Goal: Task Accomplishment & Management: Use online tool/utility

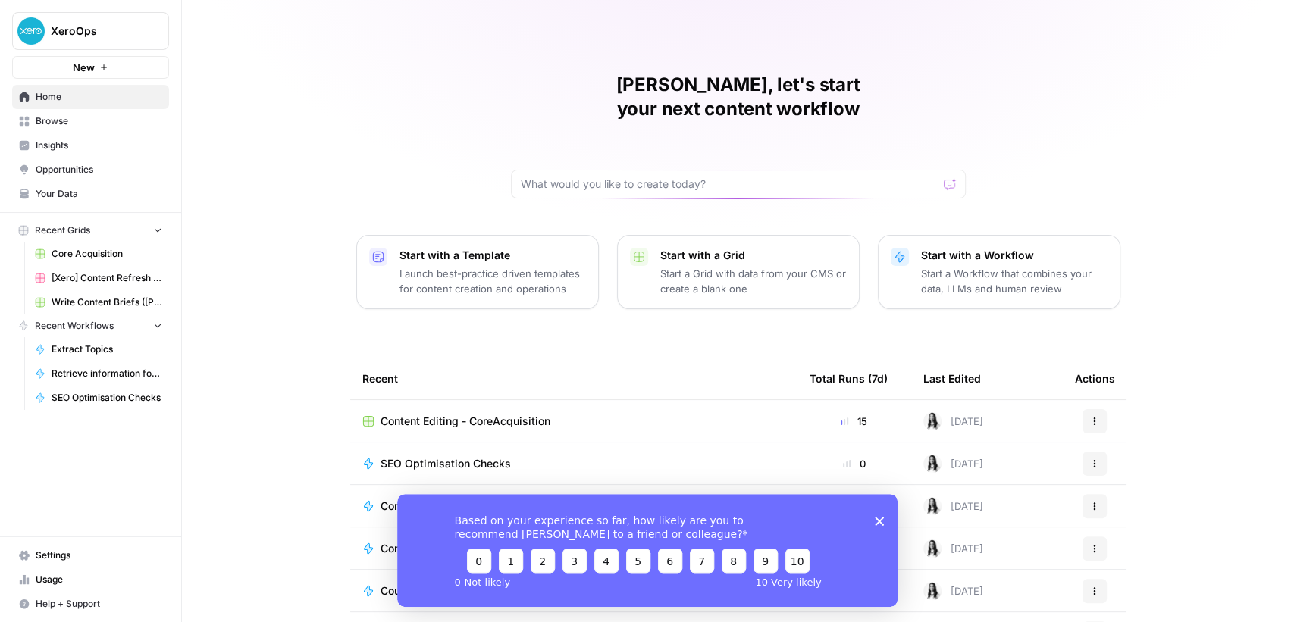
click at [427, 414] on span "Content Editing - CoreAcquisition" at bounding box center [466, 421] width 170 height 15
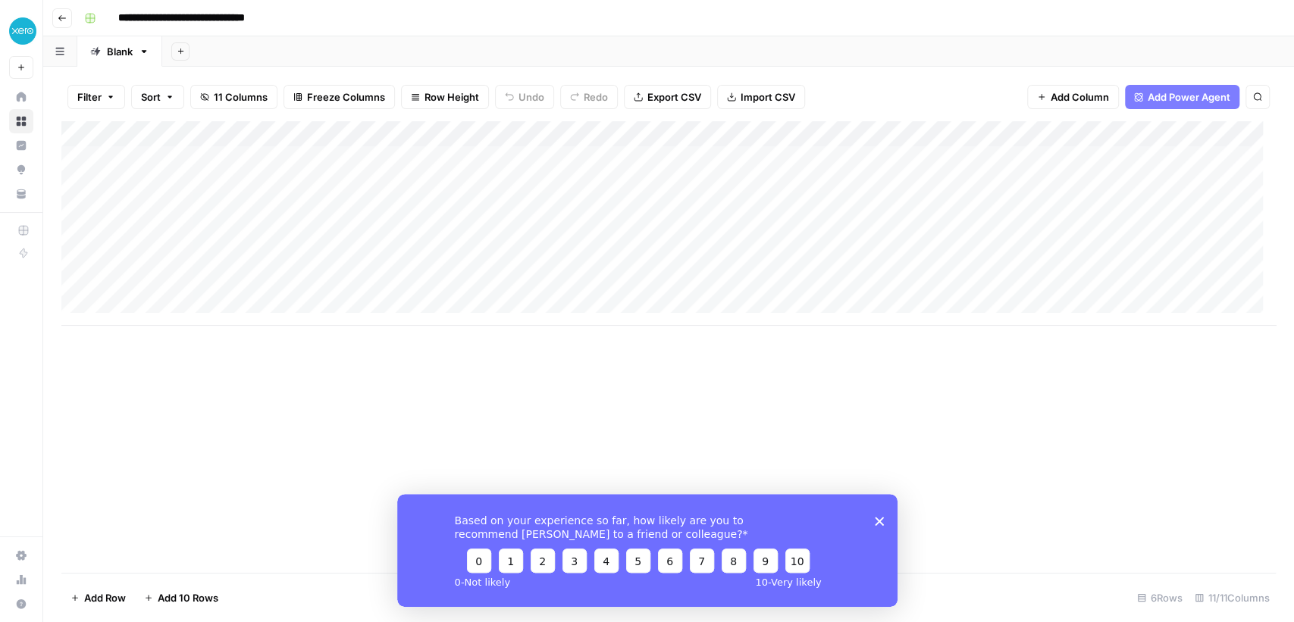
click at [60, 17] on icon "button" at bounding box center [62, 18] width 8 height 6
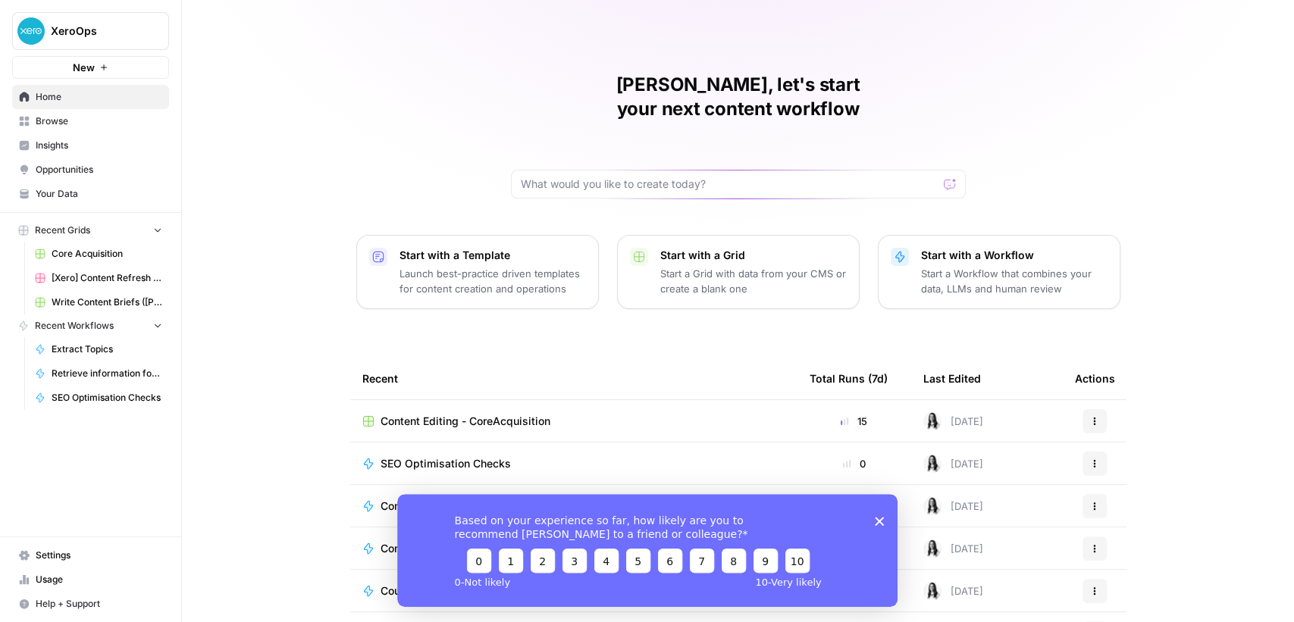
scroll to position [74, 0]
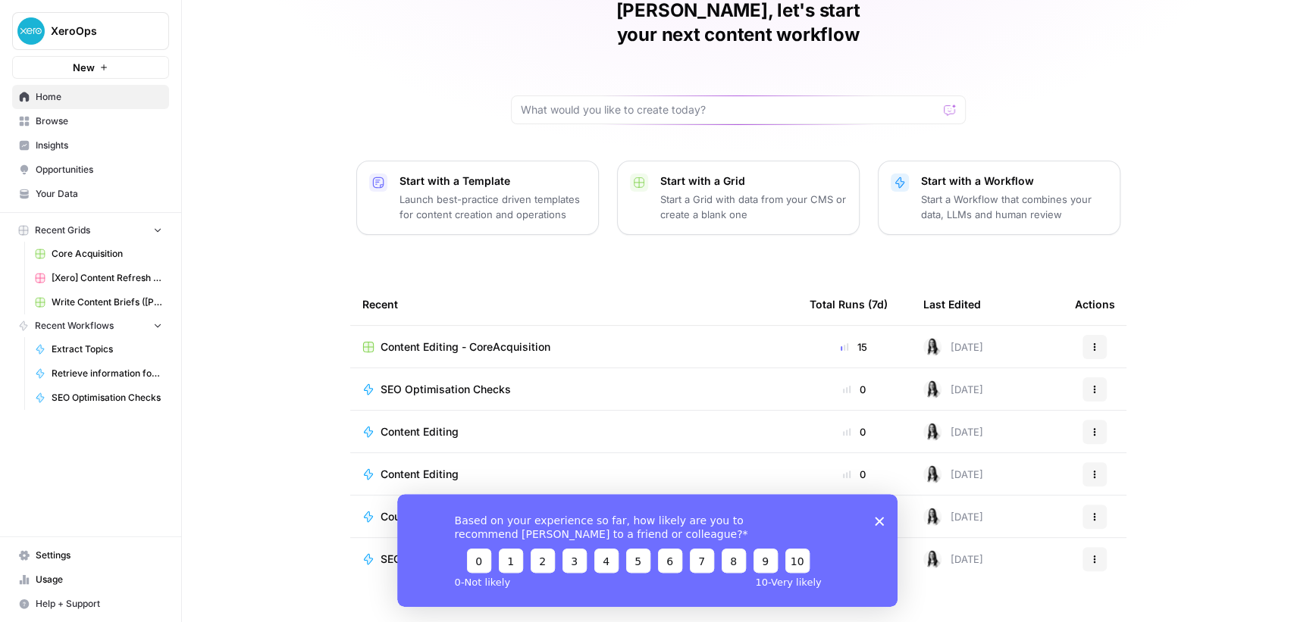
click at [65, 251] on span "Core Acquisition" at bounding box center [107, 254] width 111 height 14
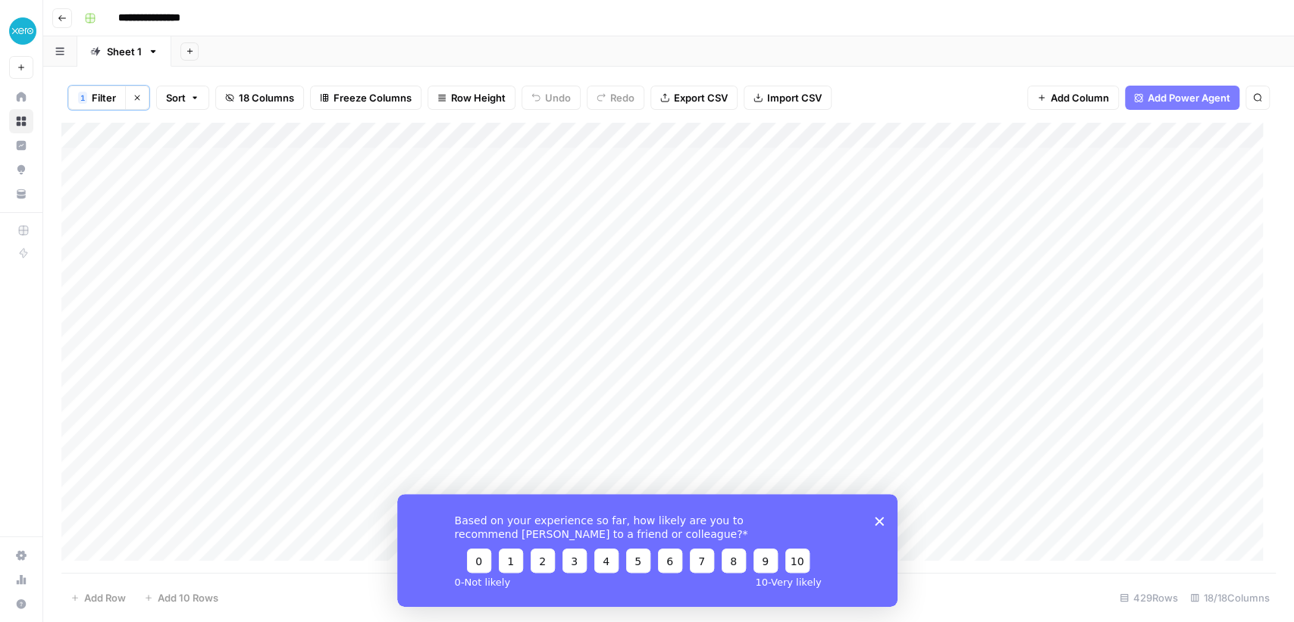
click at [878, 518] on icon "Close survey" at bounding box center [878, 520] width 9 height 9
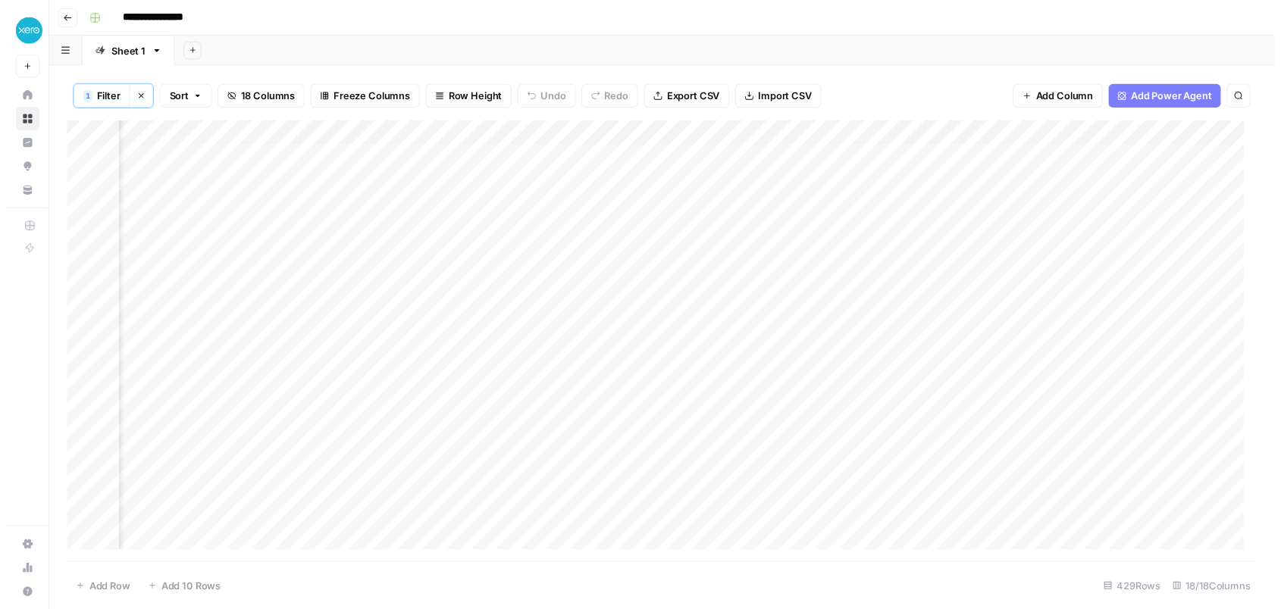
scroll to position [0, 1721]
click at [509, 129] on div "Add Column" at bounding box center [668, 348] width 1214 height 451
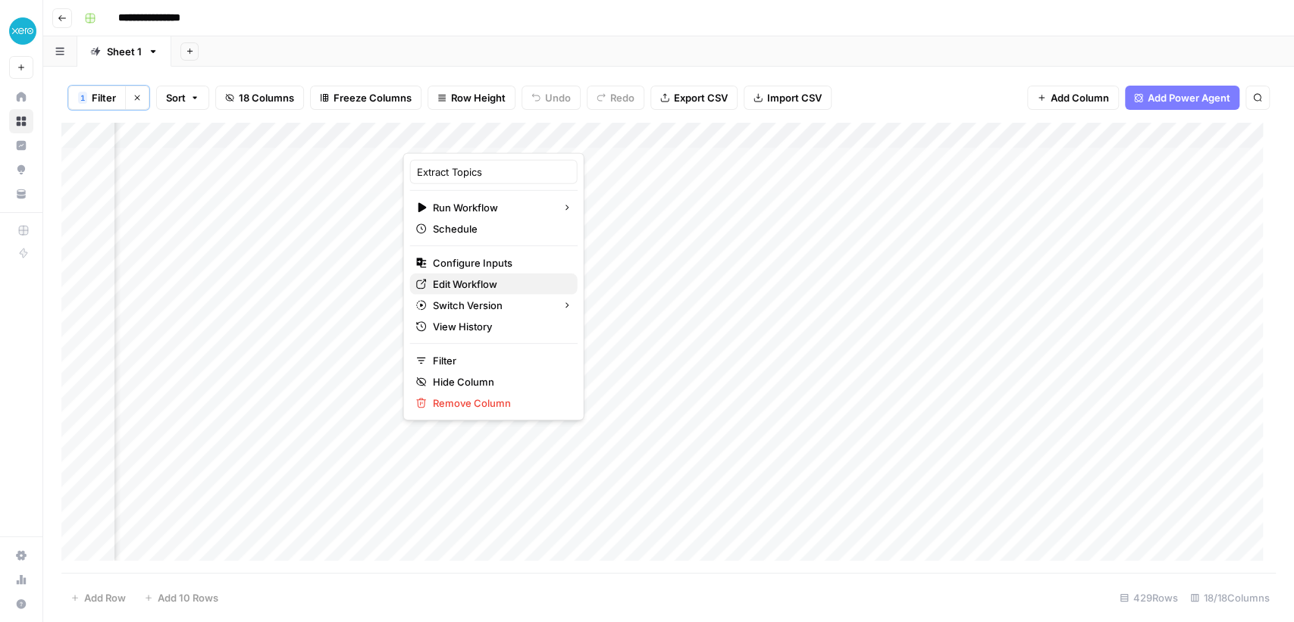
click at [470, 284] on span "Edit Workflow" at bounding box center [499, 284] width 133 height 15
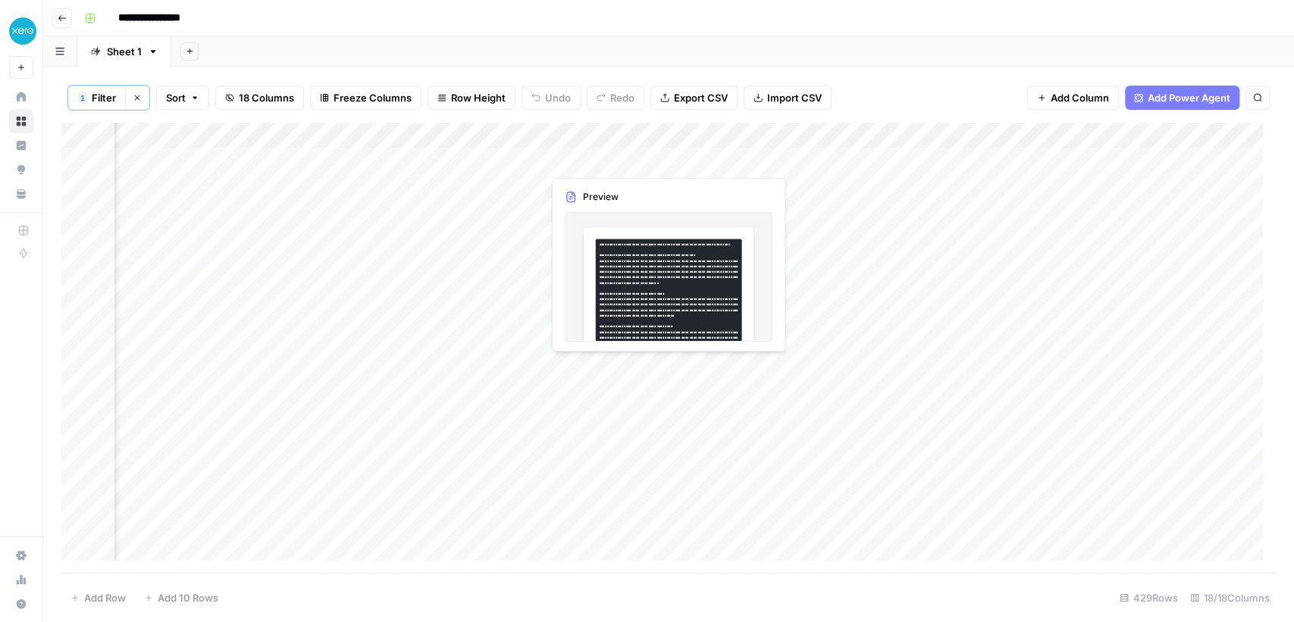
click at [609, 163] on div "Add Column" at bounding box center [668, 348] width 1214 height 451
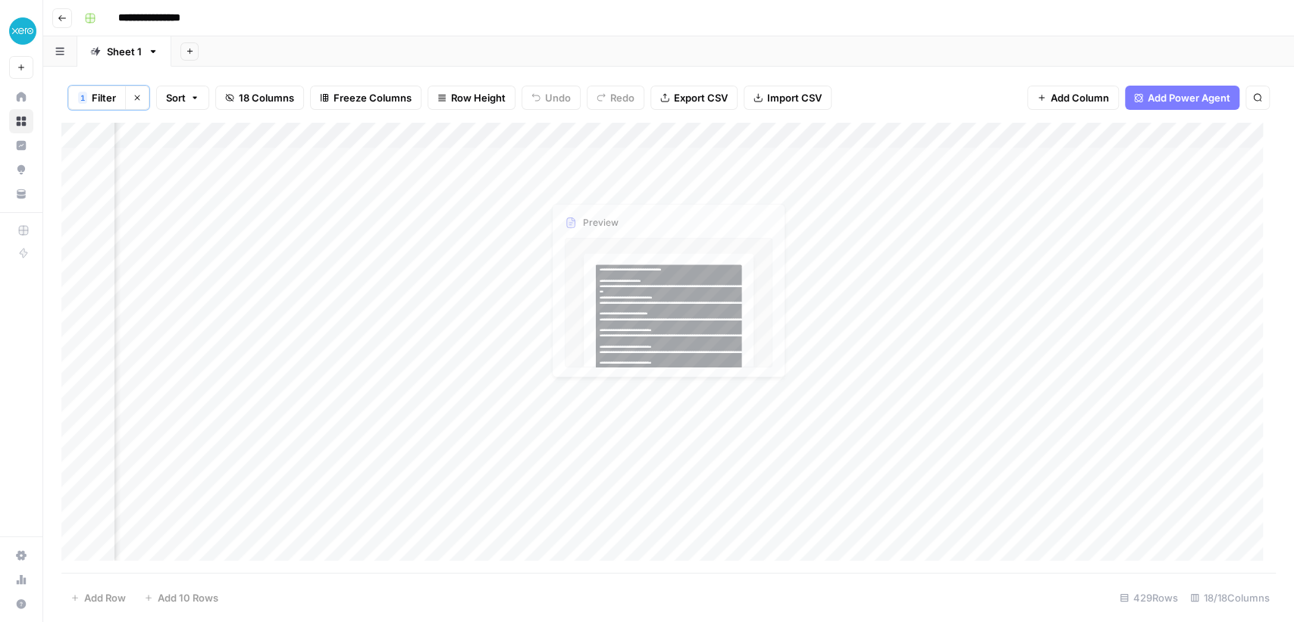
click at [602, 159] on div "Add Column" at bounding box center [668, 348] width 1214 height 451
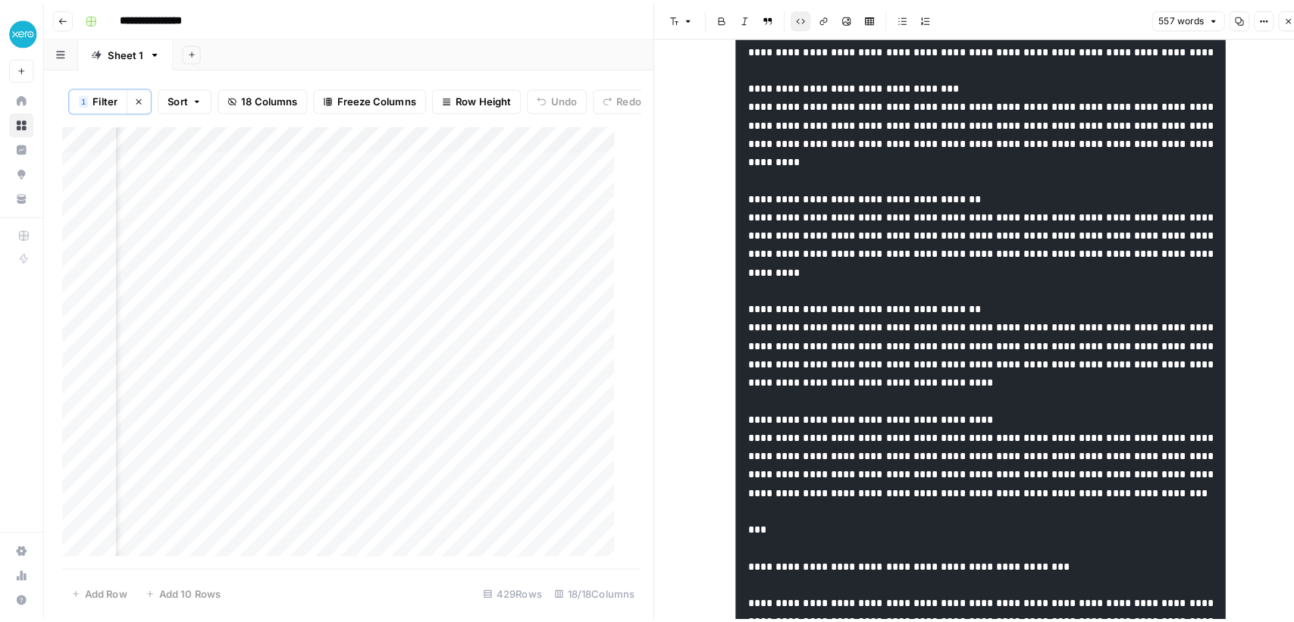
scroll to position [673, 0]
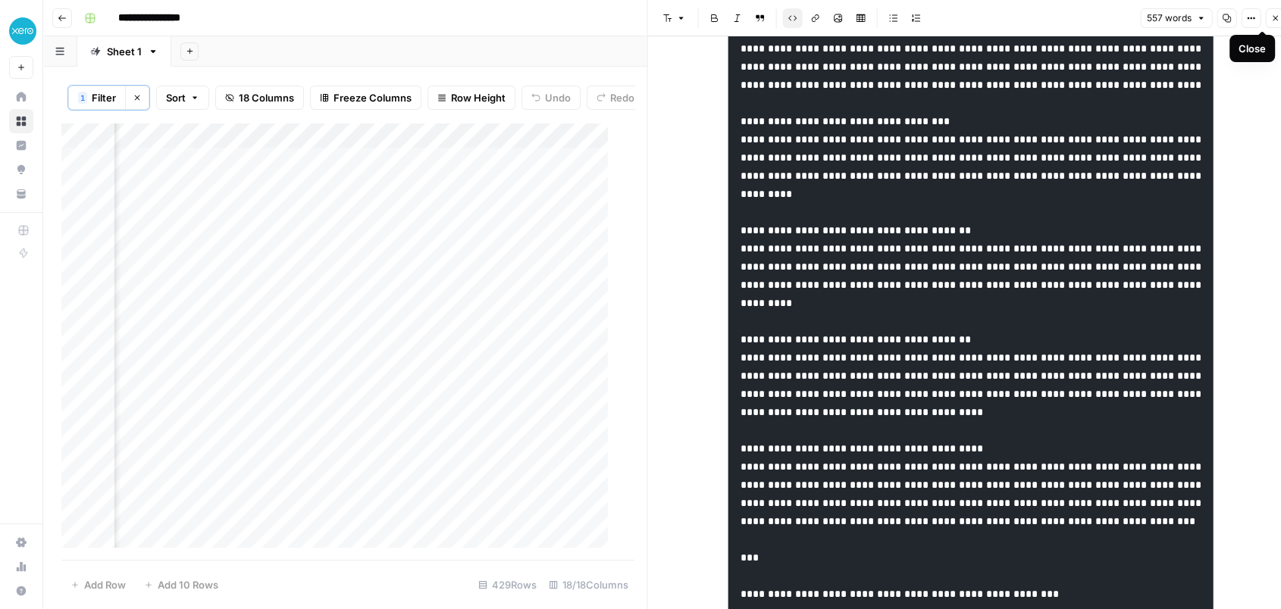
click at [1268, 17] on button "Close" at bounding box center [1275, 18] width 20 height 20
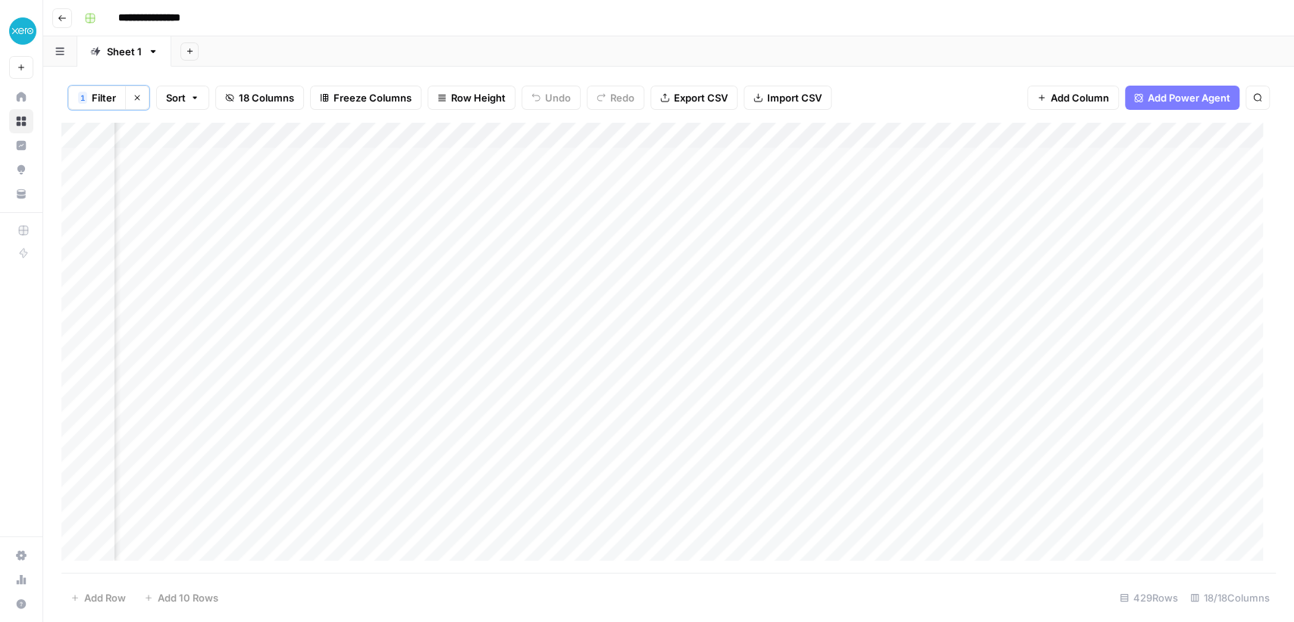
click at [869, 132] on div "Add Column" at bounding box center [668, 348] width 1214 height 451
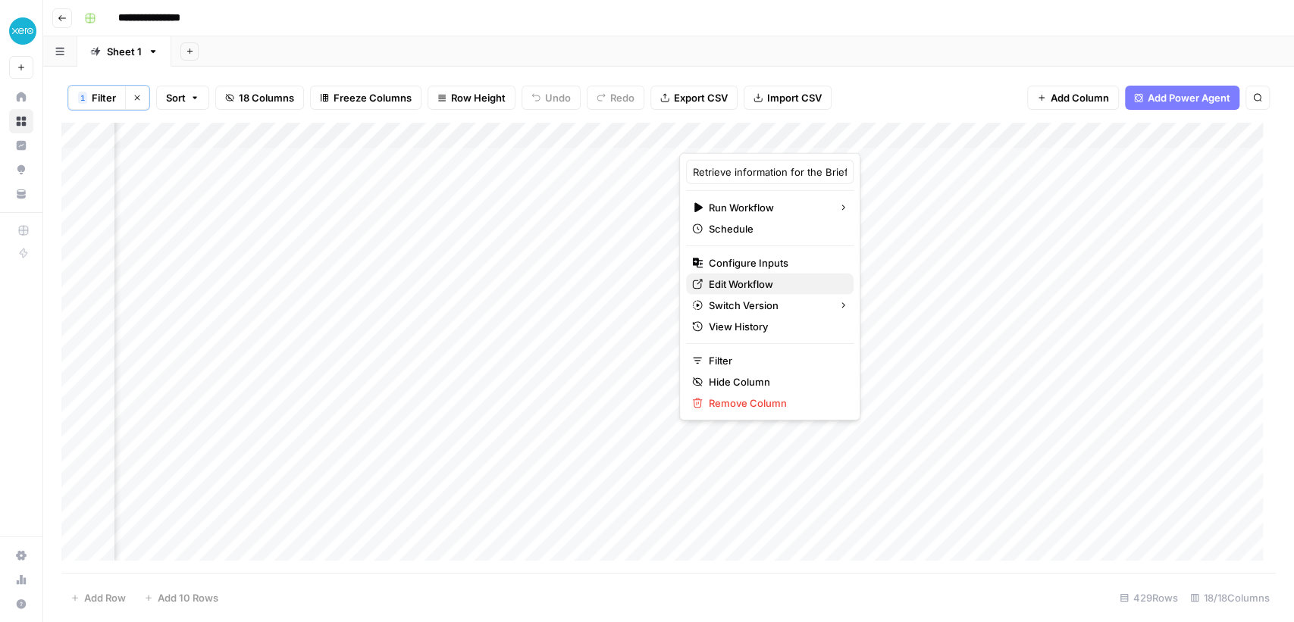
click at [727, 281] on span "Edit Workflow" at bounding box center [775, 284] width 133 height 15
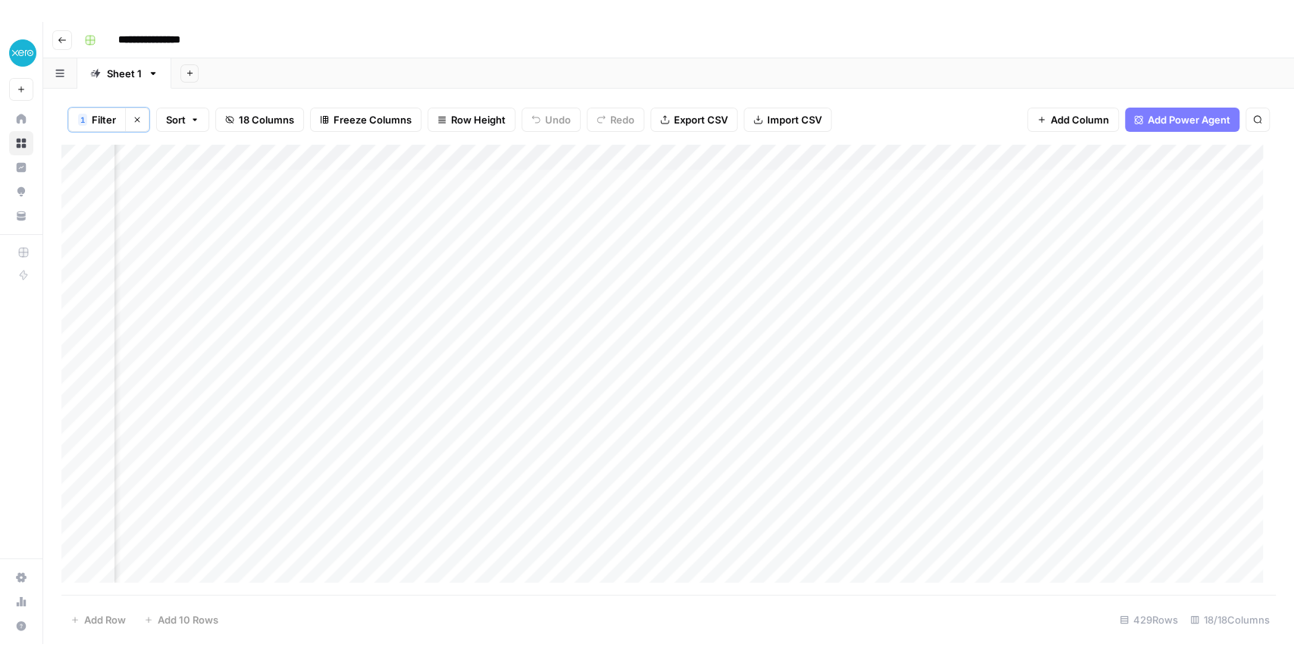
scroll to position [0, 1602]
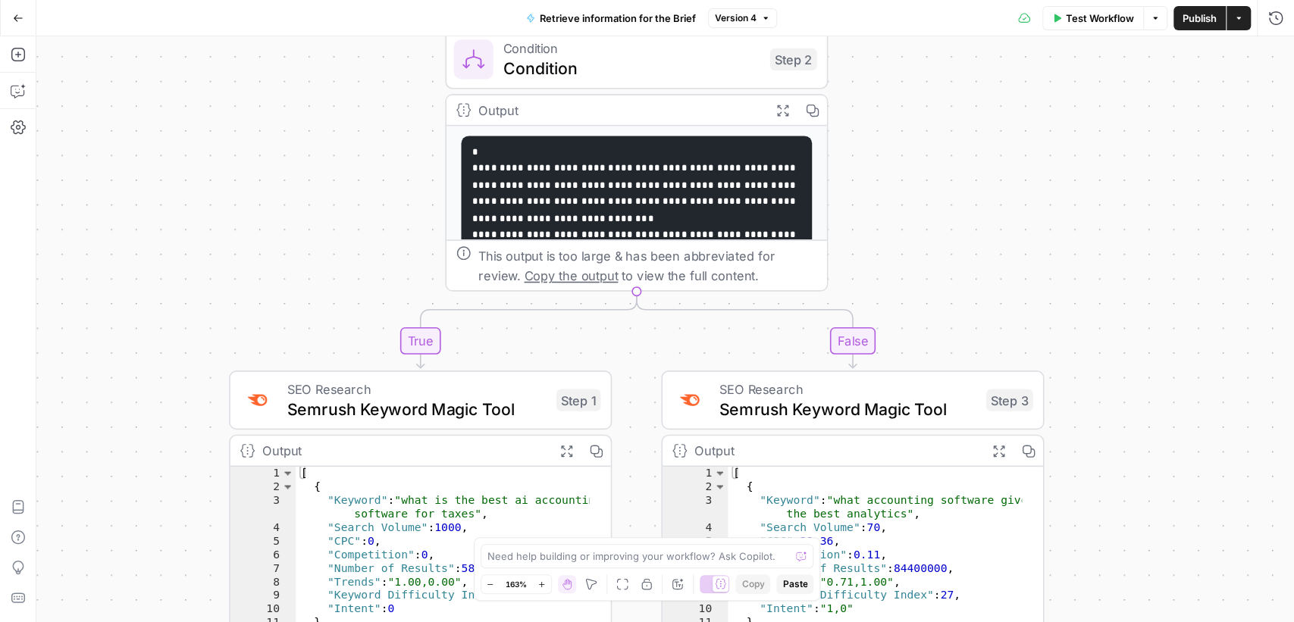
scroll to position [168, 0]
